Goal: Task Accomplishment & Management: Complete application form

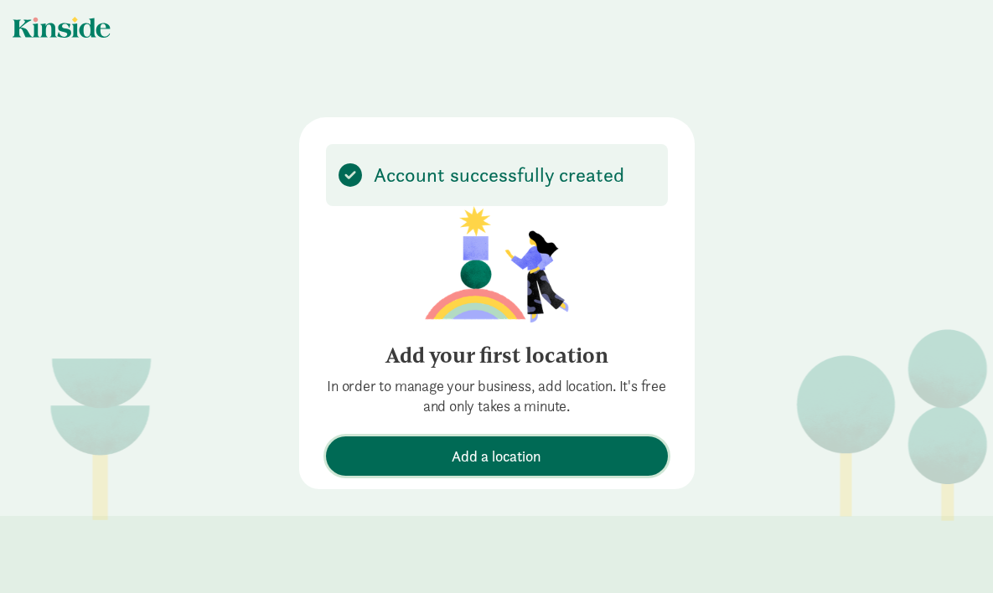
click at [456, 456] on span "Add a location" at bounding box center [496, 456] width 90 height 23
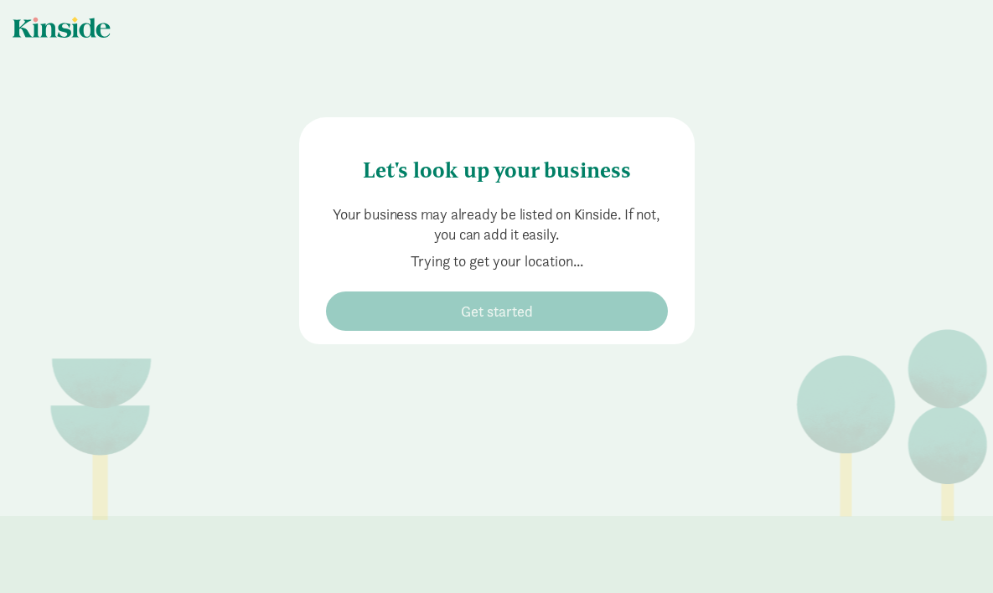
type input "[STREET_ADDRESS]"
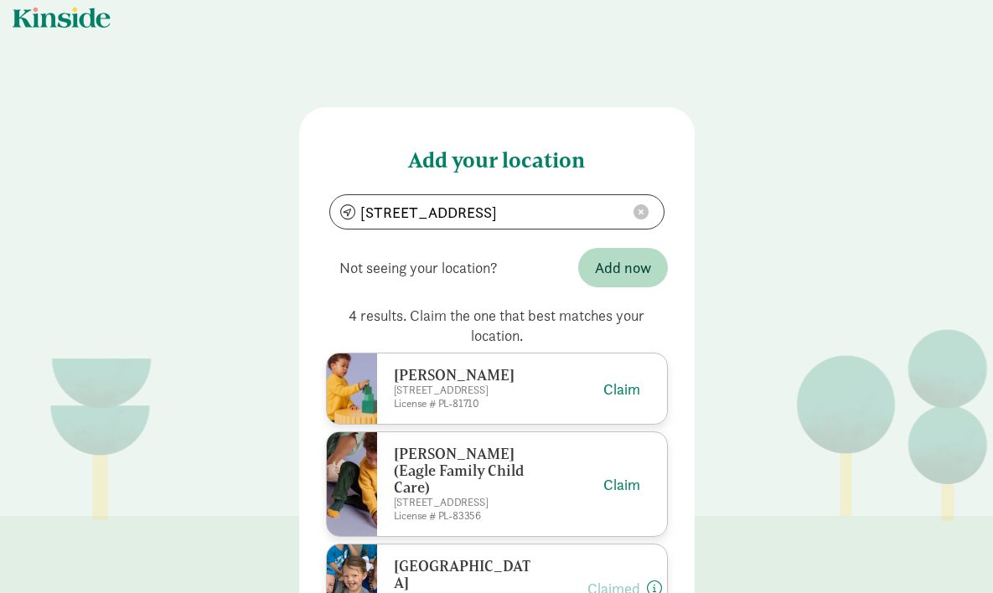
scroll to position [13, 0]
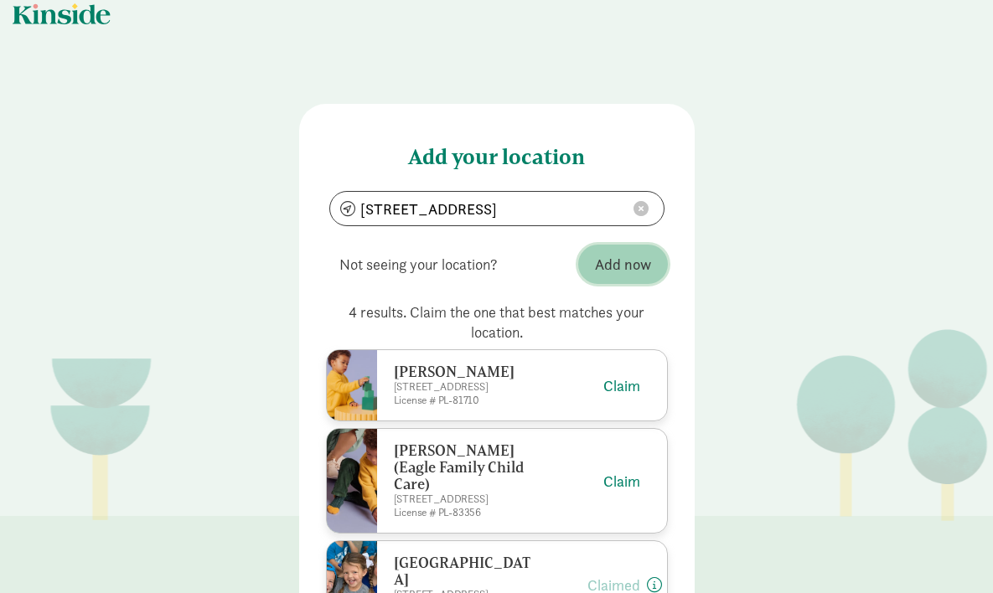
click at [606, 264] on span "Add now" at bounding box center [623, 264] width 56 height 23
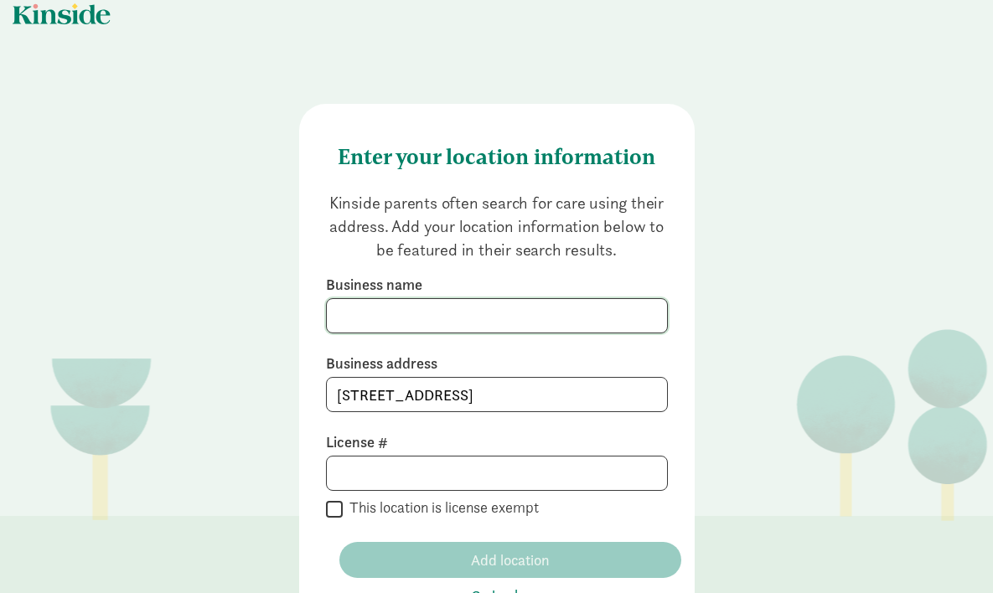
click at [399, 333] on input at bounding box center [497, 316] width 340 height 34
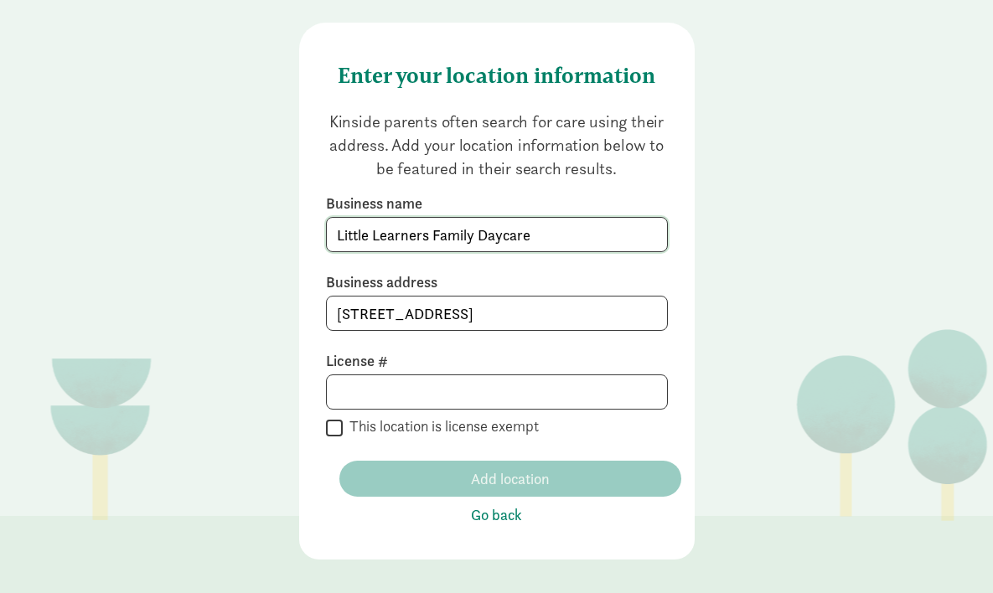
scroll to position [121, 0]
click at [379, 394] on input at bounding box center [497, 392] width 340 height 34
click at [471, 235] on input "Little Learners Family Daycare" at bounding box center [497, 235] width 340 height 34
type input "Little Learners Daycare"
click at [421, 397] on input at bounding box center [497, 392] width 340 height 34
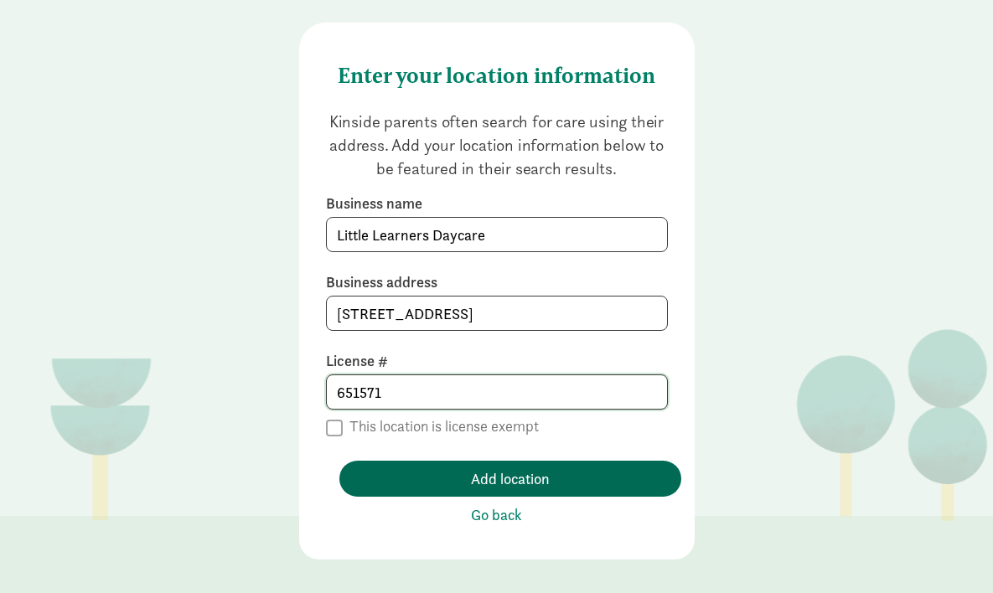
type input "651571"
click at [486, 489] on span "Add location" at bounding box center [510, 478] width 79 height 23
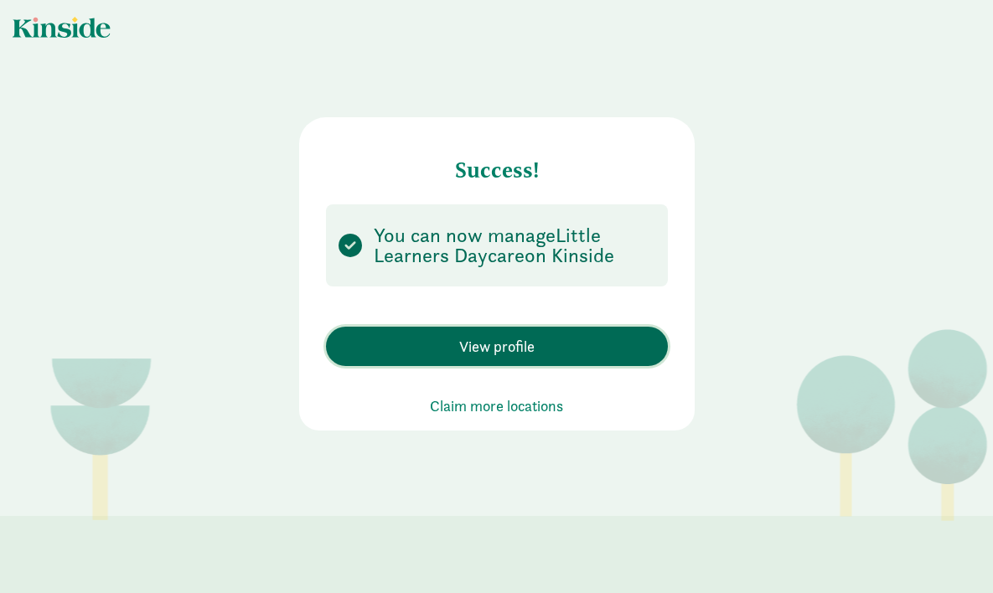
click at [477, 345] on span "View profile" at bounding box center [496, 346] width 75 height 23
